Goal: Information Seeking & Learning: Learn about a topic

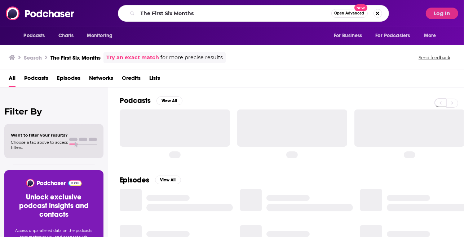
click at [176, 8] on input "The First Six Months" at bounding box center [235, 14] width 194 height 12
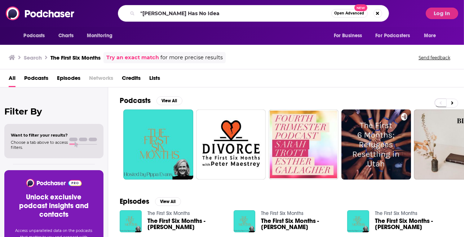
click at [144, 13] on input ""[PERSON_NAME] Has No Idea" at bounding box center [235, 14] width 194 height 12
click at [230, 18] on input "[PERSON_NAME] Has No Idea" at bounding box center [235, 14] width 194 height 12
type input "[PERSON_NAME] Has No Idea"
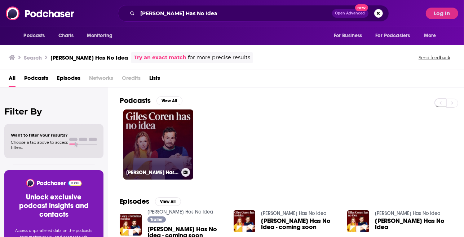
click at [162, 120] on link "[PERSON_NAME] Has No Idea" at bounding box center [158, 144] width 70 height 70
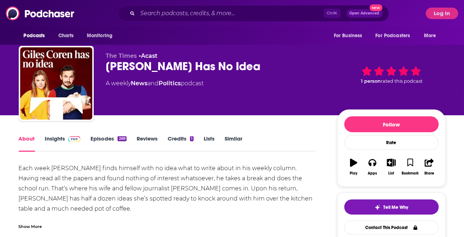
scroll to position [36, 0]
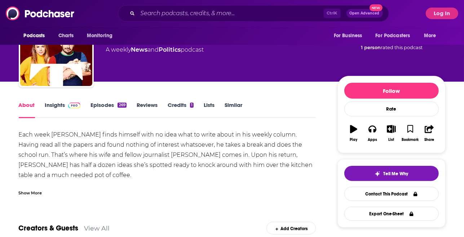
click at [34, 190] on div "Show More" at bounding box center [30, 192] width 23 height 7
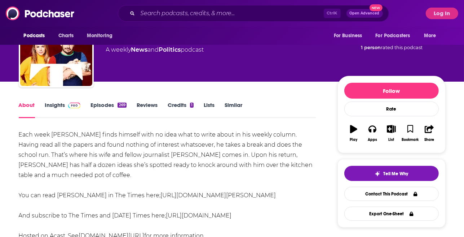
click at [56, 110] on link "Insights" at bounding box center [63, 109] width 36 height 17
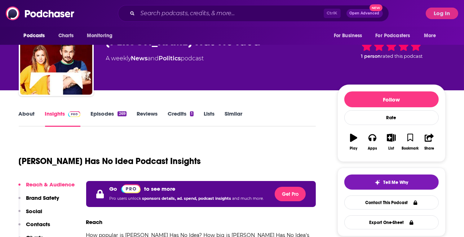
scroll to position [72, 0]
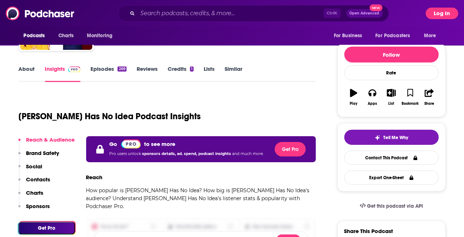
click at [442, 16] on button "Log In" at bounding box center [442, 14] width 32 height 12
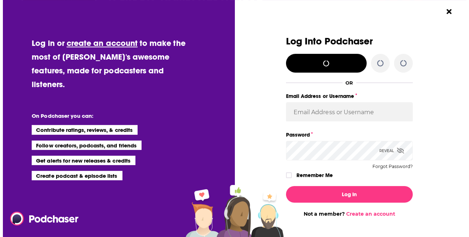
scroll to position [0, 0]
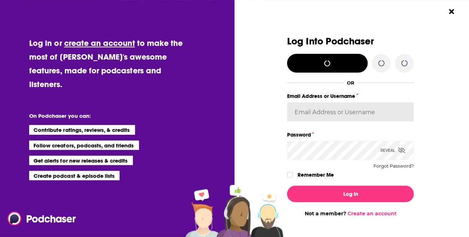
type input "[PERSON_NAME][EMAIL_ADDRESS][DOMAIN_NAME]"
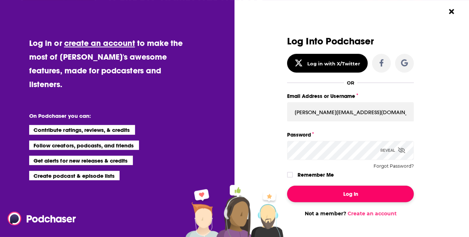
click at [353, 195] on button "Log In" at bounding box center [350, 193] width 127 height 17
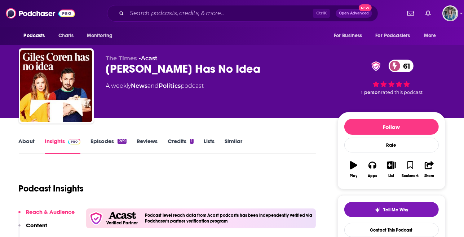
click at [105, 143] on link "Episodes 269" at bounding box center [108, 145] width 36 height 17
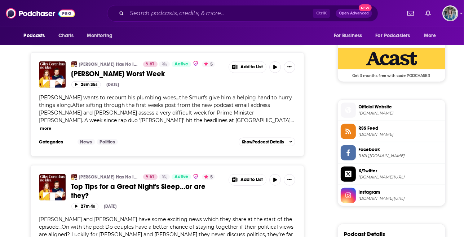
scroll to position [613, 0]
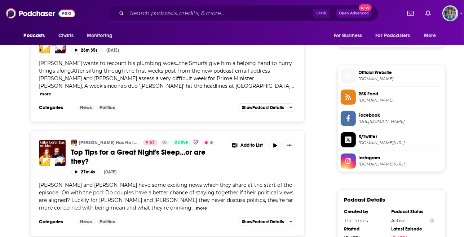
drag, startPoint x: 62, startPoint y: 78, endPoint x: 79, endPoint y: 55, distance: 28.6
click at [62, 78] on span "[PERSON_NAME] wants to recount his plumbing woes…the Smurfs give him a helping …" at bounding box center [165, 74] width 253 height 29
